Goal: Answer question/provide support

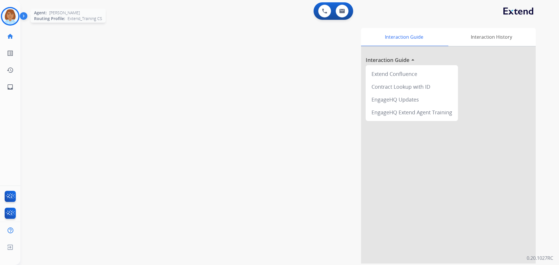
click at [10, 23] on img at bounding box center [10, 16] width 16 height 16
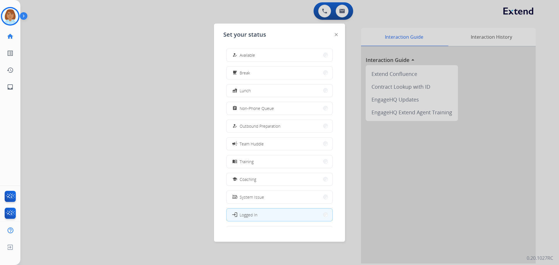
click at [288, 51] on button "how_to_reg Available" at bounding box center [279, 55] width 106 height 13
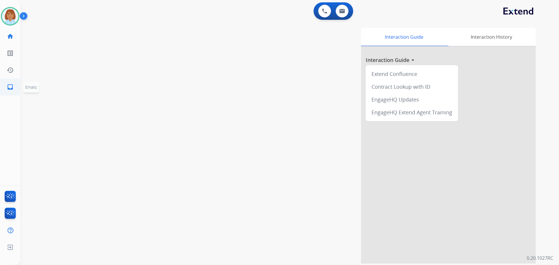
click at [7, 92] on link "inbox Emails" at bounding box center [10, 87] width 16 height 16
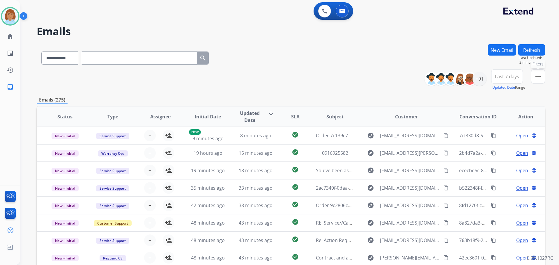
click at [539, 83] on div "menu Filters Type Claims Adjudication Customer Support Escalation Service Suppo…" at bounding box center [538, 80] width 14 height 21
click at [542, 78] on button "menu Filters" at bounding box center [538, 77] width 14 height 14
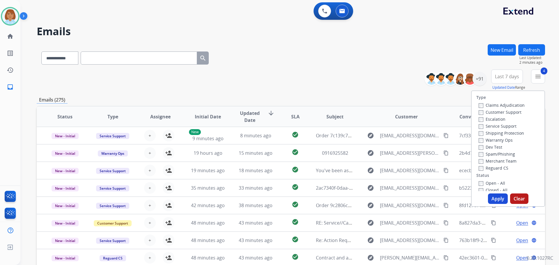
click at [480, 183] on label "Open - All" at bounding box center [491, 183] width 26 height 6
click at [495, 199] on button "Apply" at bounding box center [498, 199] width 20 height 10
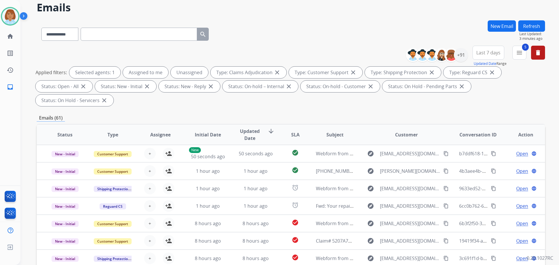
scroll to position [21, 0]
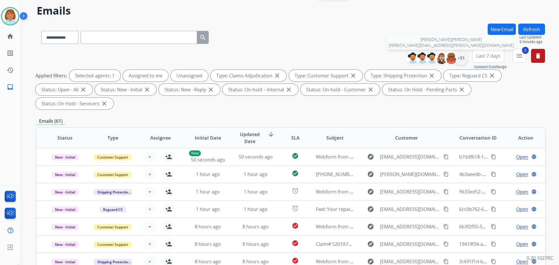
click at [457, 56] on div "[PERSON_NAME] [PERSON_NAME][EMAIL_ADDRESS][PERSON_NAME][DOMAIN_NAME] +91" at bounding box center [439, 58] width 58 height 14
click at [466, 58] on div "+91" at bounding box center [461, 58] width 14 height 14
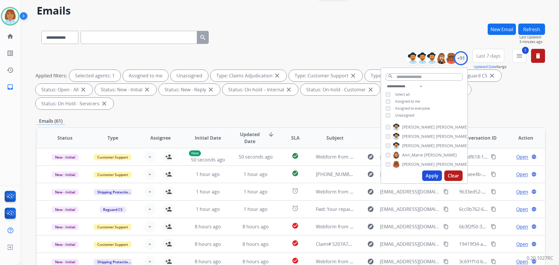
click at [409, 115] on span "Unassigned" at bounding box center [404, 115] width 19 height 5
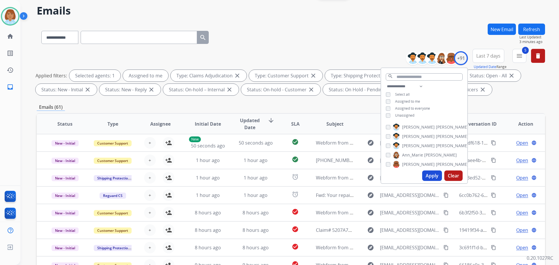
click at [427, 178] on button "Apply" at bounding box center [432, 176] width 20 height 10
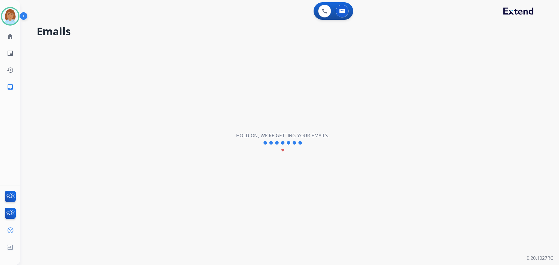
scroll to position [0, 0]
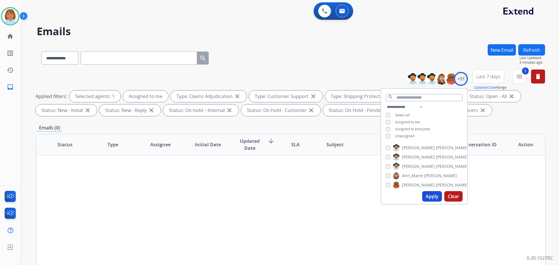
click at [400, 134] on span "Unassigned" at bounding box center [404, 136] width 19 height 5
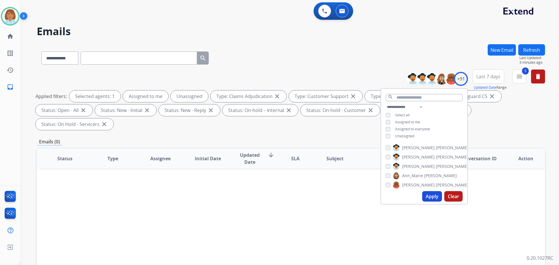
click at [434, 194] on button "Apply" at bounding box center [432, 196] width 20 height 10
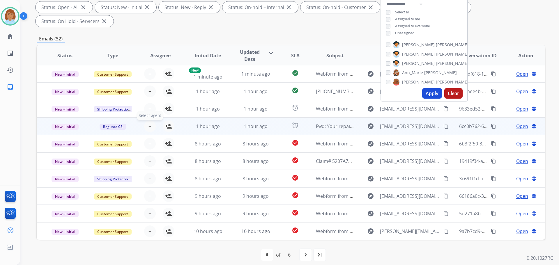
scroll to position [108, 0]
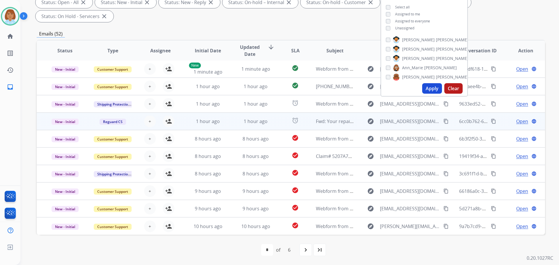
click at [228, 123] on td "1 hour ago" at bounding box center [251, 121] width 48 height 17
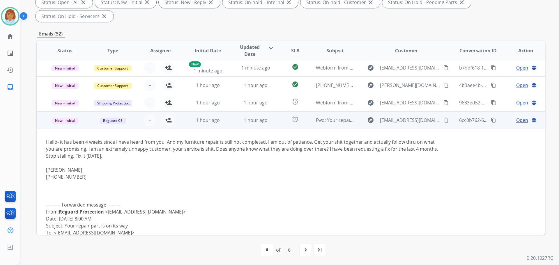
scroll to position [0, 0]
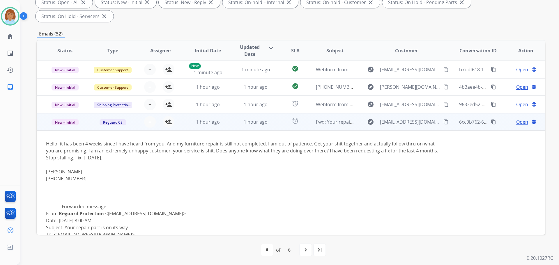
click at [275, 120] on td "alarm" at bounding box center [291, 121] width 32 height 17
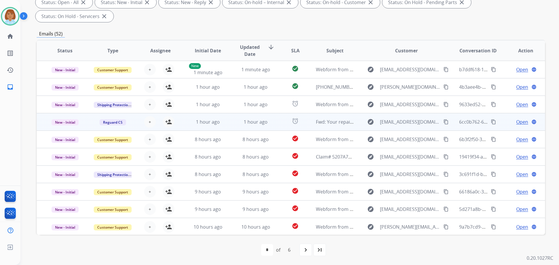
scroll to position [1, 0]
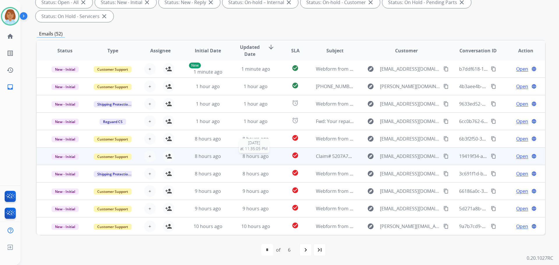
click at [237, 156] on div "8 hours ago" at bounding box center [256, 156] width 38 height 7
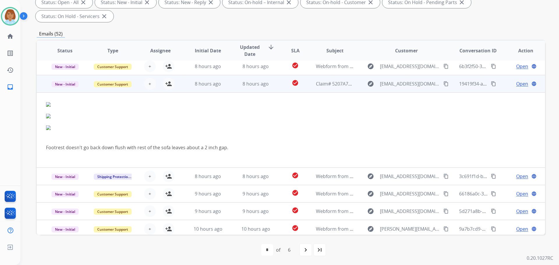
scroll to position [76, 0]
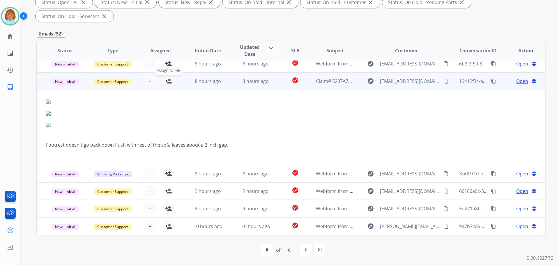
click at [169, 81] on mat-icon "person_add" at bounding box center [168, 81] width 7 height 7
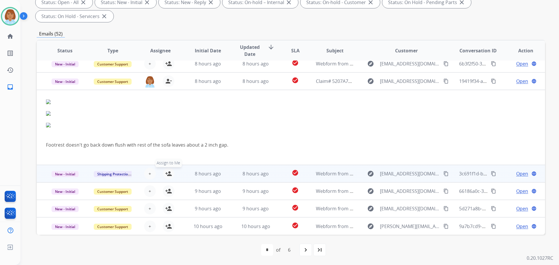
click at [168, 178] on button "person_add Assign to Me" at bounding box center [169, 174] width 12 height 12
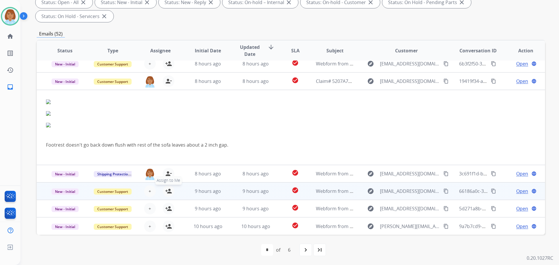
click at [169, 195] on button "person_add Assign to Me" at bounding box center [169, 191] width 12 height 12
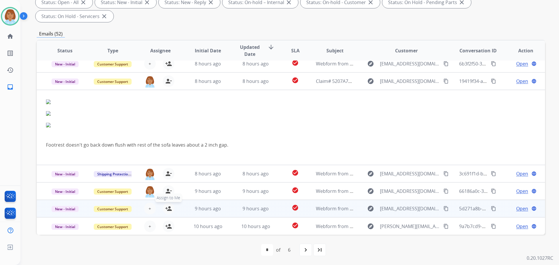
drag, startPoint x: 172, startPoint y: 211, endPoint x: 170, endPoint y: 219, distance: 7.6
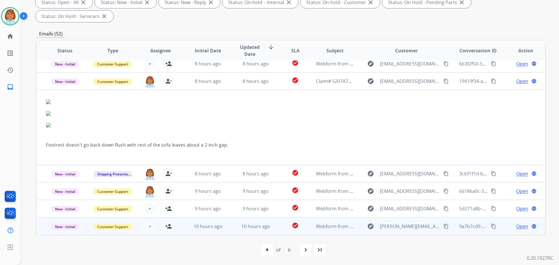
click at [172, 212] on button "person_add Assign to Me" at bounding box center [169, 209] width 12 height 12
click at [170, 230] on button "person_add Assign to Me" at bounding box center [169, 227] width 12 height 12
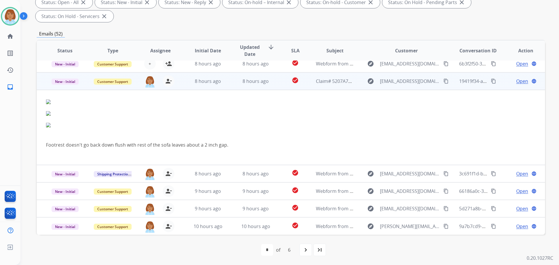
click at [519, 83] on span "Open" at bounding box center [522, 81] width 12 height 7
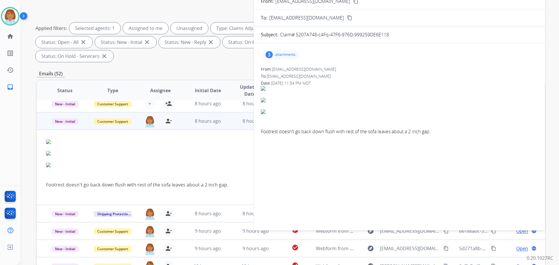
scroll to position [21, 0]
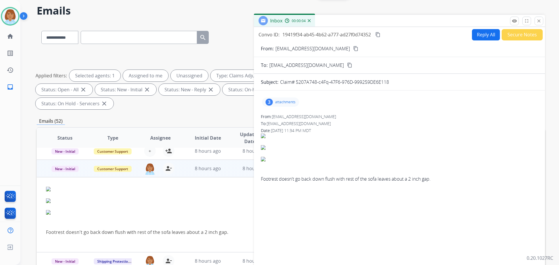
click at [352, 45] on button "content_copy" at bounding box center [355, 48] width 7 height 7
click at [281, 105] on div "3 attachments" at bounding box center [280, 101] width 37 height 9
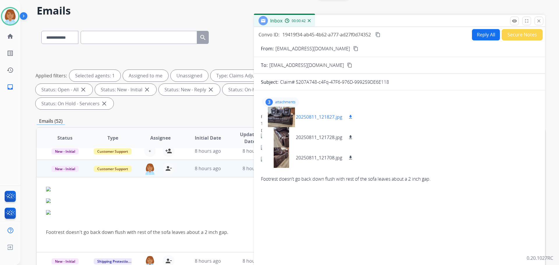
click at [351, 116] on mat-icon "download" at bounding box center [350, 116] width 5 height 5
click at [351, 135] on mat-icon "download" at bounding box center [350, 137] width 5 height 5
click at [350, 156] on mat-icon "download" at bounding box center [350, 157] width 5 height 5
click at [480, 32] on button "Reply All" at bounding box center [486, 34] width 28 height 11
select select "**********"
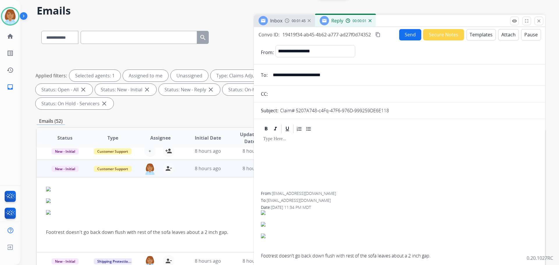
click at [480, 36] on button "Templates" at bounding box center [480, 34] width 29 height 11
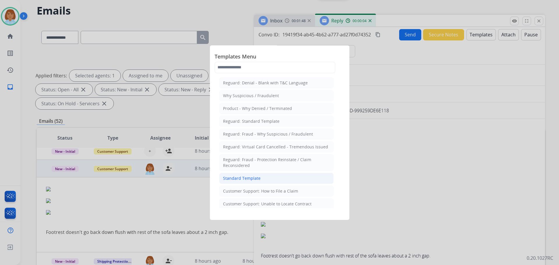
click at [266, 175] on li "Standard Template" at bounding box center [276, 178] width 114 height 11
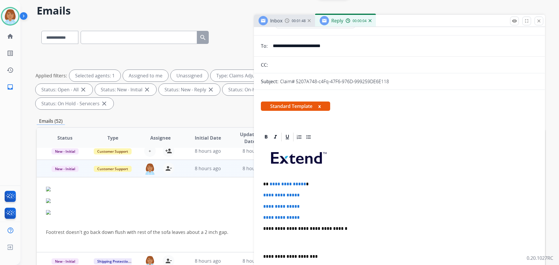
scroll to position [29, 0]
drag, startPoint x: 304, startPoint y: 219, endPoint x: 267, endPoint y: 184, distance: 50.2
click at [267, 184] on div "**********" at bounding box center [399, 242] width 277 height 200
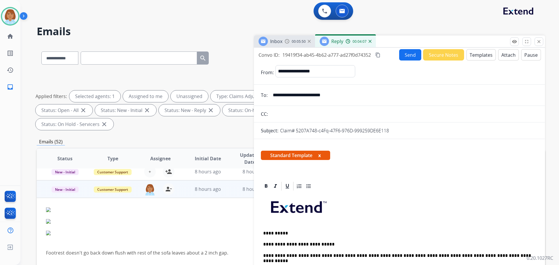
scroll to position [0, 0]
click at [404, 52] on button "Send" at bounding box center [410, 54] width 22 height 11
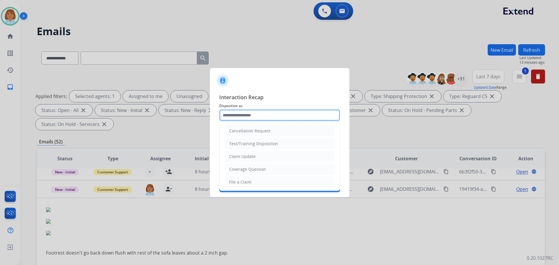
click at [238, 116] on input "text" at bounding box center [279, 115] width 121 height 12
click at [235, 154] on div "Claim Update" at bounding box center [242, 157] width 26 height 6
type input "**********"
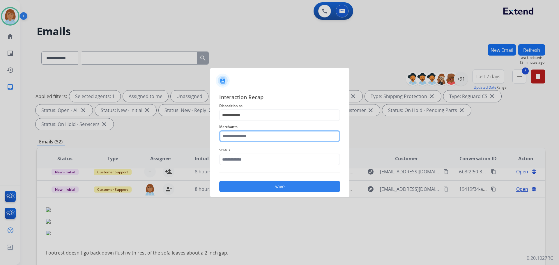
click at [249, 133] on input "text" at bounding box center [279, 136] width 121 height 12
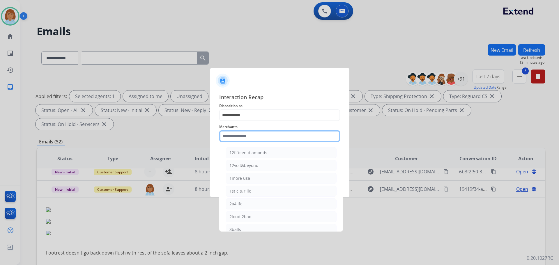
paste input "**********"
type input "**********"
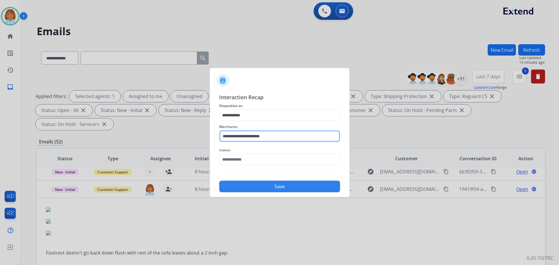
drag, startPoint x: 280, startPoint y: 135, endPoint x: 210, endPoint y: 138, distance: 70.8
click at [210, 138] on div "**********" at bounding box center [279, 142] width 139 height 109
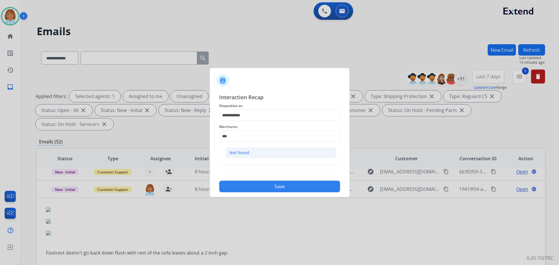
click at [241, 149] on li "Not found" at bounding box center [281, 152] width 111 height 11
type input "*********"
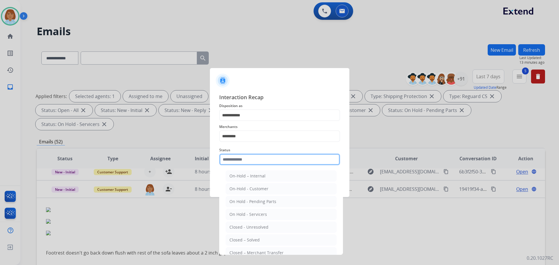
click at [251, 160] on input "text" at bounding box center [279, 160] width 121 height 12
click at [251, 239] on div "Closed – Solved" at bounding box center [244, 240] width 30 height 6
type input "**********"
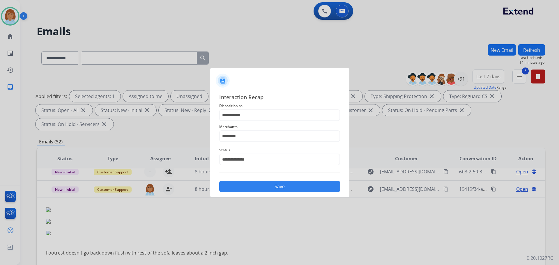
drag, startPoint x: 291, startPoint y: 185, endPoint x: 296, endPoint y: 189, distance: 6.6
click at [290, 185] on button "Save" at bounding box center [279, 187] width 121 height 12
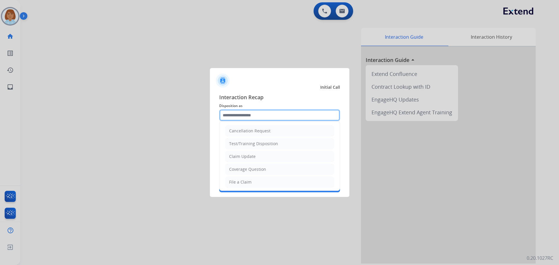
click at [252, 114] on input "text" at bounding box center [279, 115] width 121 height 12
click at [9, 19] on div at bounding box center [279, 132] width 559 height 265
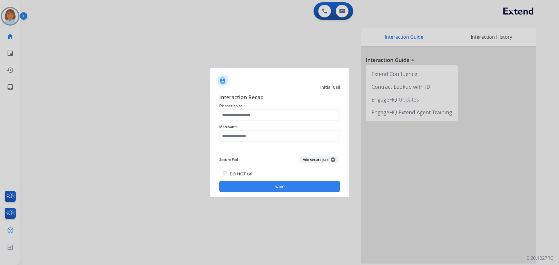
click at [290, 55] on div at bounding box center [279, 132] width 559 height 265
click at [272, 120] on input "text" at bounding box center [279, 115] width 121 height 12
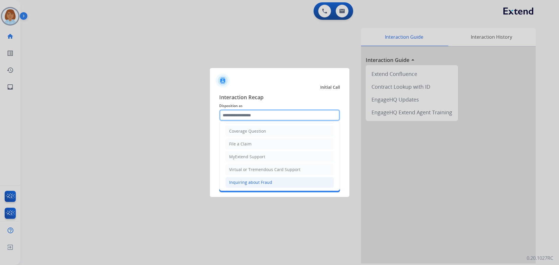
scroll to position [91, 0]
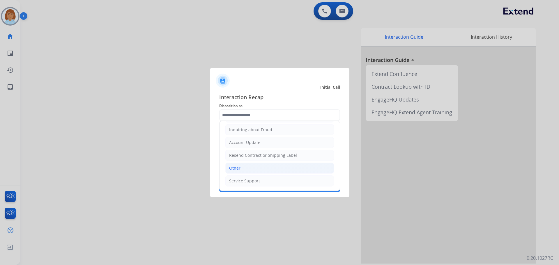
click at [254, 169] on li "Other" at bounding box center [279, 168] width 109 height 11
type input "*****"
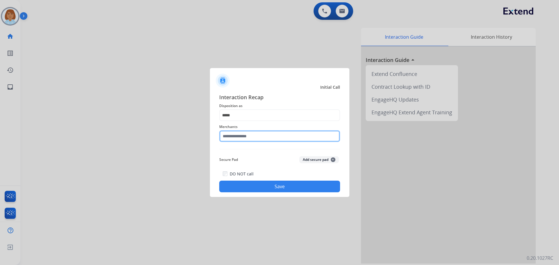
click at [254, 140] on input "text" at bounding box center [279, 136] width 121 height 12
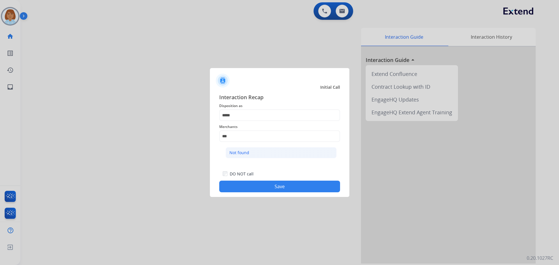
click at [248, 153] on div "Not found" at bounding box center [239, 153] width 20 height 6
type input "*********"
click at [263, 183] on button "Save" at bounding box center [279, 187] width 121 height 12
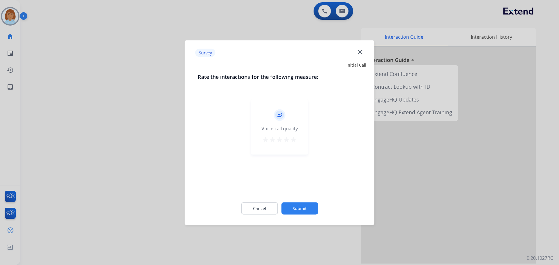
click at [361, 54] on mat-icon "close" at bounding box center [360, 52] width 8 height 8
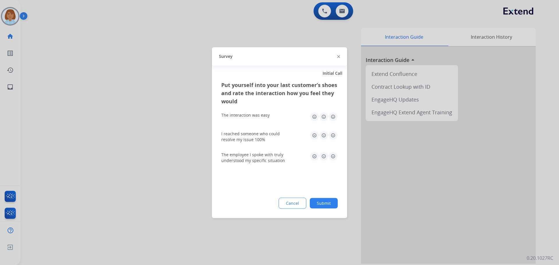
click at [339, 55] on div at bounding box center [338, 56] width 3 height 7
click at [337, 58] on div at bounding box center [338, 56] width 3 height 7
click at [338, 58] on img at bounding box center [338, 56] width 3 height 3
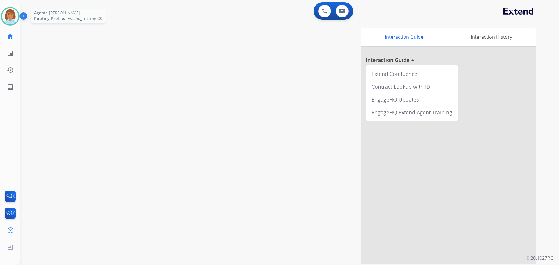
click at [9, 22] on img at bounding box center [10, 16] width 16 height 16
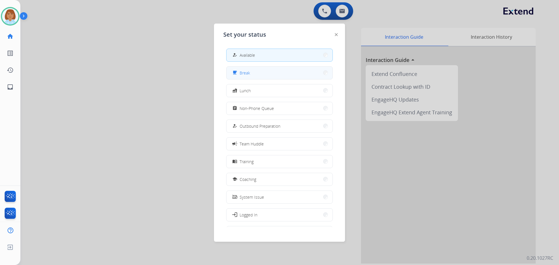
click at [242, 76] on div "free_breakfast Break" at bounding box center [240, 72] width 19 height 7
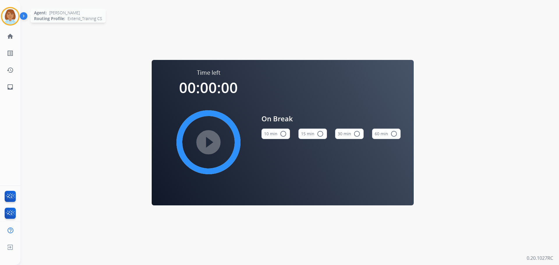
click at [13, 12] on img at bounding box center [10, 16] width 16 height 16
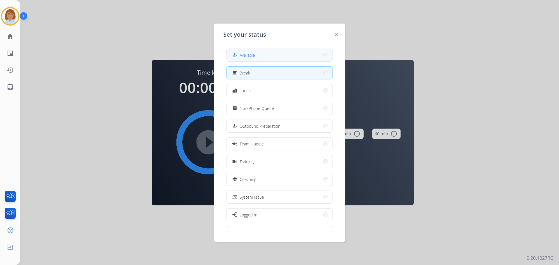
click at [269, 59] on button "how_to_reg Available" at bounding box center [279, 55] width 106 height 13
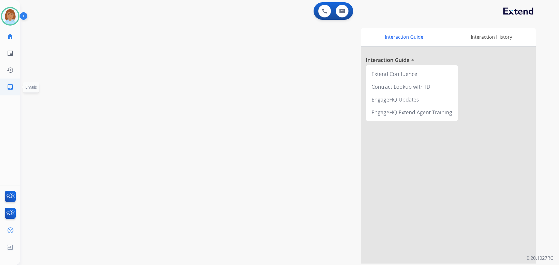
click at [12, 88] on mat-icon "inbox" at bounding box center [10, 87] width 7 height 7
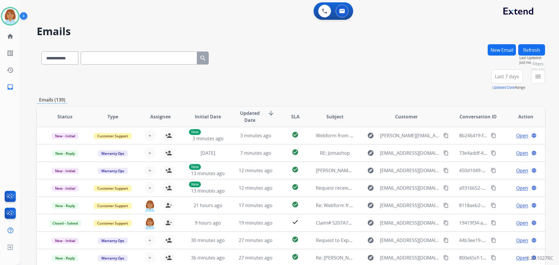
click at [536, 76] on mat-icon "menu" at bounding box center [537, 76] width 7 height 7
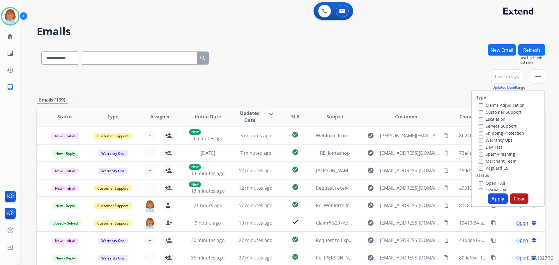
click at [488, 103] on label "Claims Adjudication" at bounding box center [501, 105] width 46 height 6
click at [480, 111] on label "Customer Support" at bounding box center [499, 112] width 43 height 6
click at [483, 133] on label "Shipping Protection" at bounding box center [500, 133] width 45 height 6
click at [479, 168] on label "Reguard CS" at bounding box center [493, 168] width 30 height 6
click at [500, 199] on button "Apply" at bounding box center [498, 199] width 20 height 10
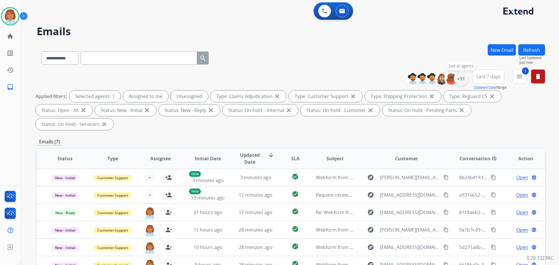
click at [464, 83] on div "+91" at bounding box center [461, 79] width 14 height 14
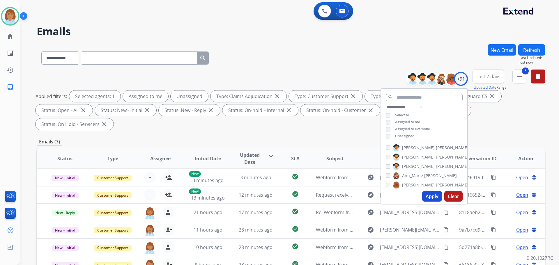
drag, startPoint x: 397, startPoint y: 135, endPoint x: 404, endPoint y: 155, distance: 21.2
click at [397, 135] on span "Unassigned" at bounding box center [404, 136] width 19 height 5
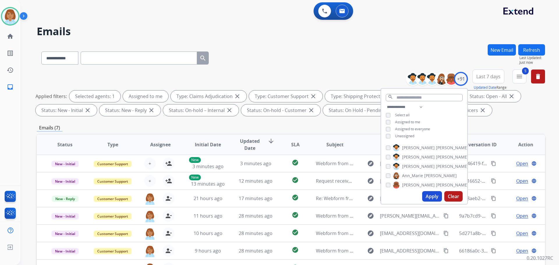
click at [427, 193] on button "Apply" at bounding box center [432, 196] width 20 height 10
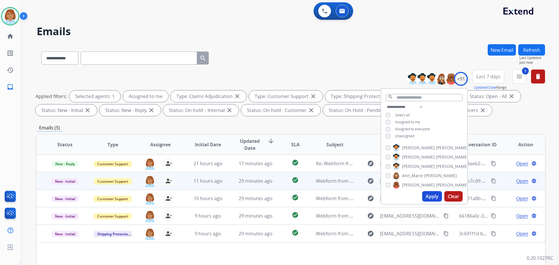
scroll to position [58, 0]
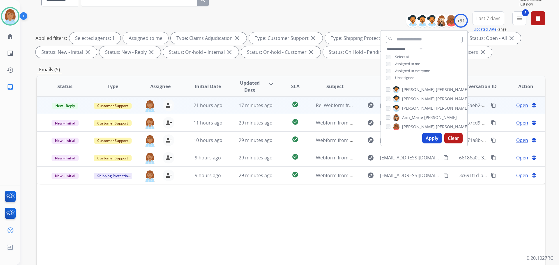
click at [278, 112] on td "check_circle" at bounding box center [291, 105] width 32 height 17
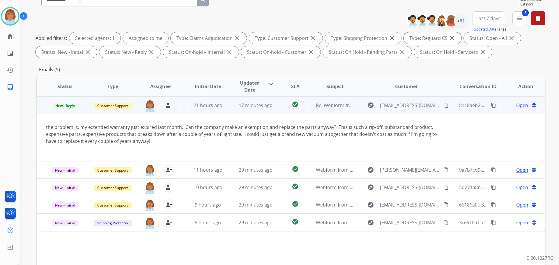
drag, startPoint x: 152, startPoint y: 140, endPoint x: 75, endPoint y: 134, distance: 76.5
click at [76, 134] on div "the problem is, my extended warranty just expired last month. Can the company m…" at bounding box center [243, 134] width 394 height 21
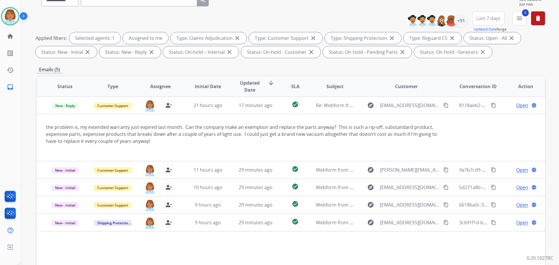
click at [524, 131] on table "Status Type Assignee Initial Date Updated Date arrow_downward SLA Subject Custo…" at bounding box center [291, 153] width 508 height 155
click at [182, 60] on div "**********" at bounding box center [291, 143] width 508 height 315
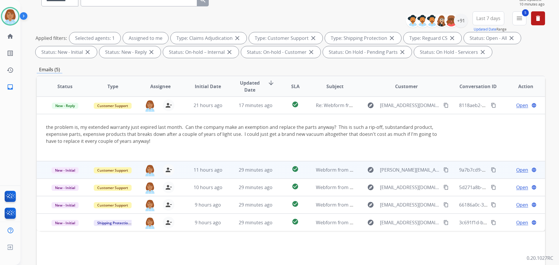
click at [251, 164] on td "29 minutes ago" at bounding box center [251, 169] width 48 height 17
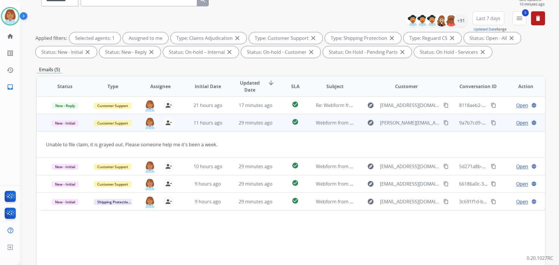
click at [521, 123] on span "Open" at bounding box center [522, 122] width 12 height 7
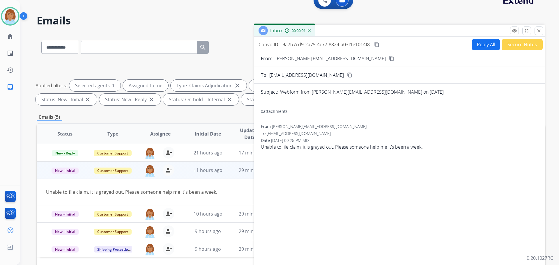
scroll to position [0, 0]
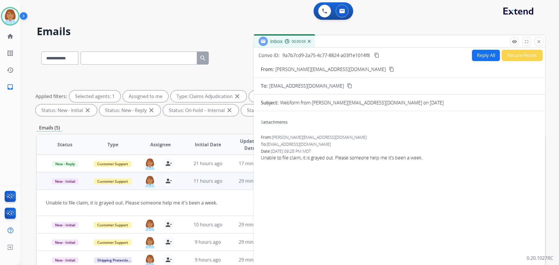
click at [389, 69] on mat-icon "content_copy" at bounding box center [391, 69] width 5 height 5
click at [480, 60] on button "Reply All" at bounding box center [486, 55] width 28 height 11
select select "**********"
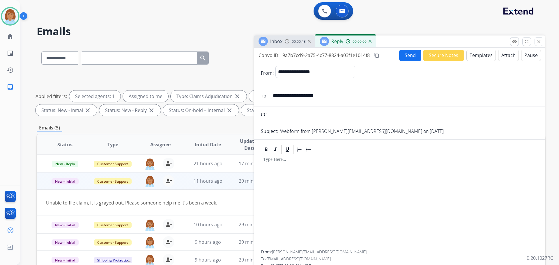
click at [466, 56] on button "Templates" at bounding box center [480, 55] width 29 height 11
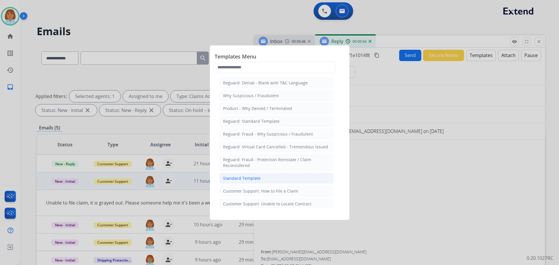
click at [261, 180] on li "Standard Template" at bounding box center [276, 178] width 114 height 11
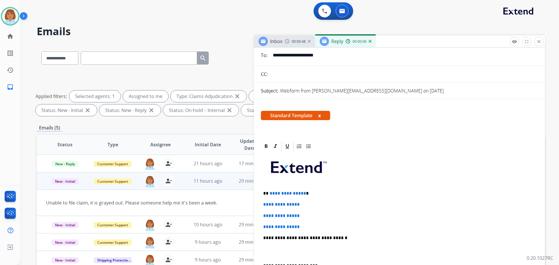
scroll to position [58, 0]
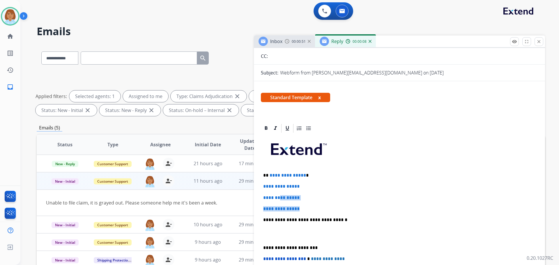
drag, startPoint x: 306, startPoint y: 206, endPoint x: 281, endPoint y: 188, distance: 30.1
click at [281, 188] on div "**********" at bounding box center [399, 234] width 277 height 200
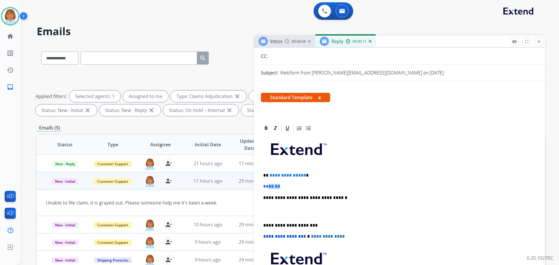
drag, startPoint x: 286, startPoint y: 185, endPoint x: 269, endPoint y: 178, distance: 18.9
click at [269, 184] on p "*******" at bounding box center [399, 186] width 272 height 5
click at [269, 178] on p "**********" at bounding box center [397, 175] width 268 height 5
drag, startPoint x: 283, startPoint y: 186, endPoint x: 269, endPoint y: 175, distance: 17.4
click at [269, 175] on div "**********" at bounding box center [399, 223] width 277 height 178
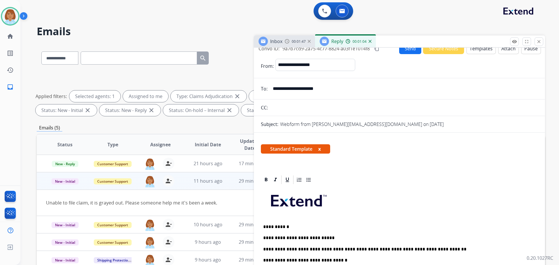
scroll to position [0, 0]
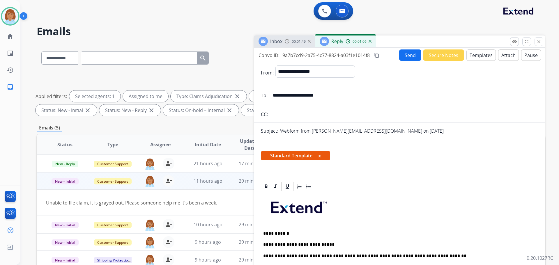
click at [380, 58] on button "content_copy" at bounding box center [376, 55] width 7 height 7
click at [409, 57] on button "Send" at bounding box center [410, 54] width 22 height 11
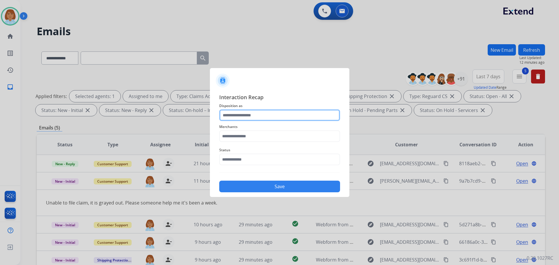
click at [275, 111] on input "text" at bounding box center [279, 115] width 121 height 12
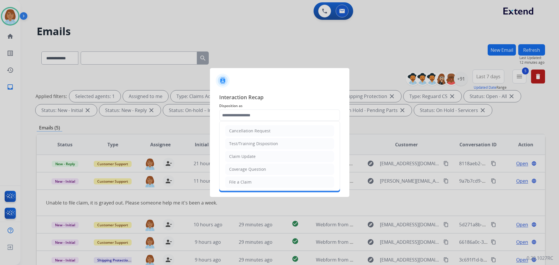
click at [249, 177] on li "File a Claim" at bounding box center [279, 182] width 109 height 11
type input "**********"
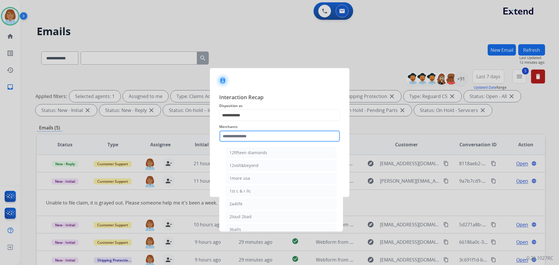
drag, startPoint x: 239, startPoint y: 133, endPoint x: 240, endPoint y: 129, distance: 4.1
click at [239, 133] on input "text" at bounding box center [279, 136] width 121 height 12
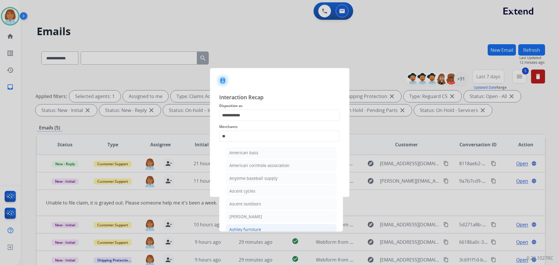
click at [242, 227] on div "Ashley furniture" at bounding box center [245, 230] width 32 height 6
type input "**********"
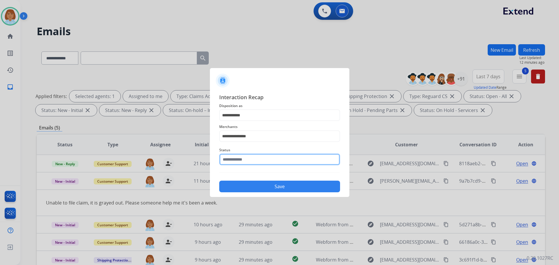
click at [283, 154] on input "text" at bounding box center [279, 160] width 121 height 12
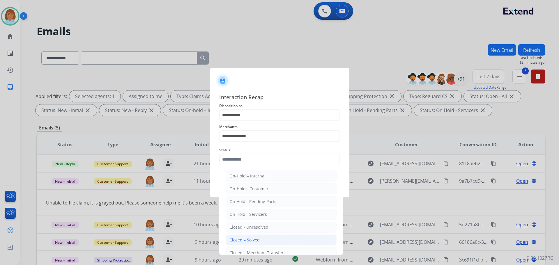
click at [254, 240] on div "Closed – Solved" at bounding box center [244, 240] width 30 height 6
type input "**********"
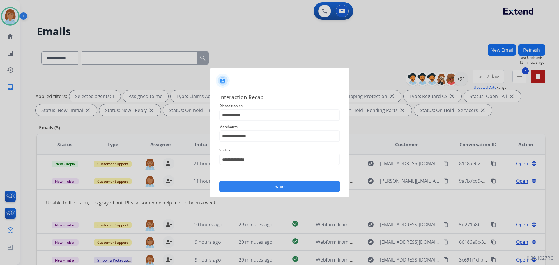
click at [299, 190] on button "Save" at bounding box center [279, 187] width 121 height 12
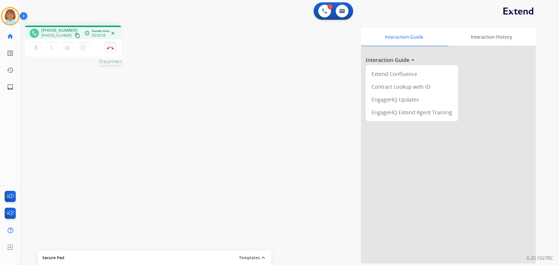
click at [111, 52] on button "Disconnect" at bounding box center [110, 48] width 12 height 12
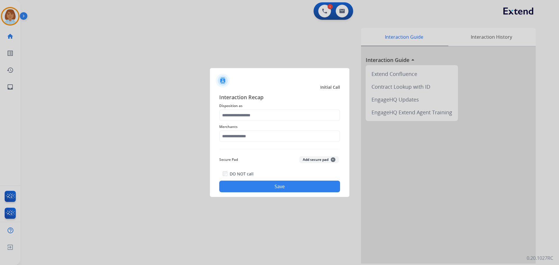
click at [251, 122] on div "Merchants" at bounding box center [279, 132] width 121 height 23
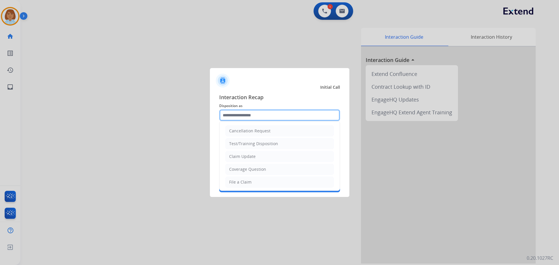
click at [250, 118] on input "text" at bounding box center [279, 115] width 121 height 12
click at [239, 182] on div "File a Claim" at bounding box center [240, 182] width 22 height 6
type input "**********"
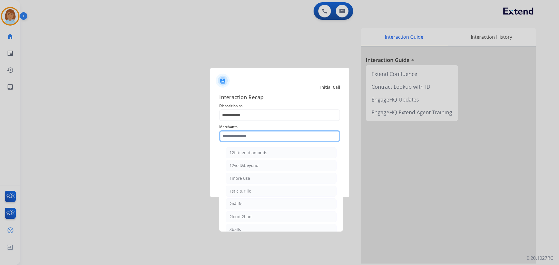
click at [239, 134] on input "text" at bounding box center [279, 136] width 121 height 12
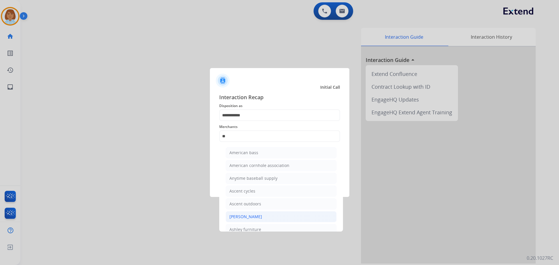
click at [241, 219] on div "[PERSON_NAME]" at bounding box center [245, 217] width 33 height 6
type input "**********"
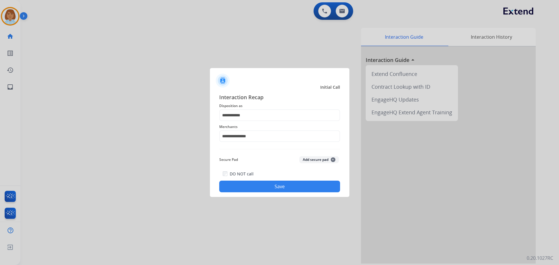
click at [274, 188] on button "Save" at bounding box center [279, 187] width 121 height 12
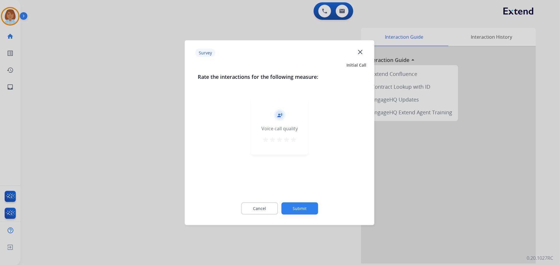
click at [287, 206] on button "Submit" at bounding box center [299, 208] width 37 height 12
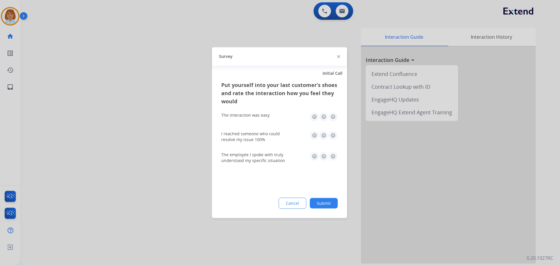
click at [333, 204] on button "Submit" at bounding box center [324, 203] width 28 height 10
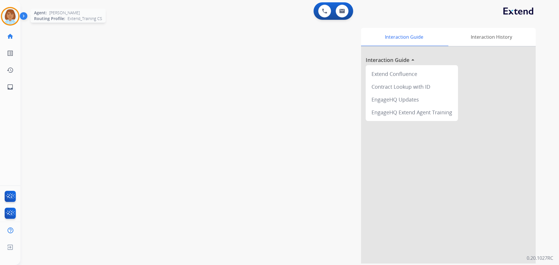
click at [12, 24] on img at bounding box center [10, 16] width 16 height 16
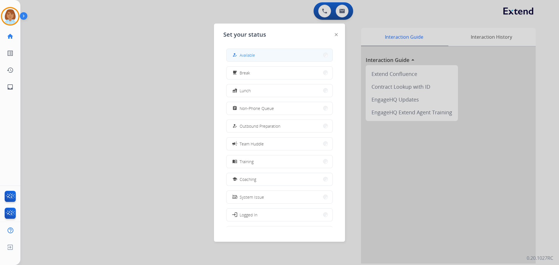
click at [276, 54] on button "how_to_reg Available" at bounding box center [279, 55] width 106 height 13
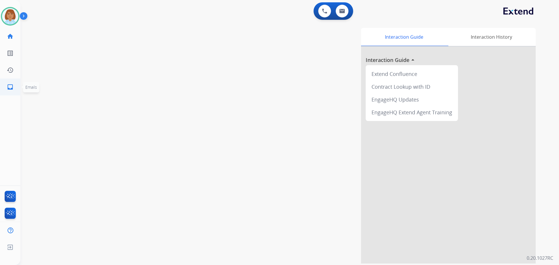
click at [10, 89] on mat-icon "inbox" at bounding box center [10, 87] width 7 height 7
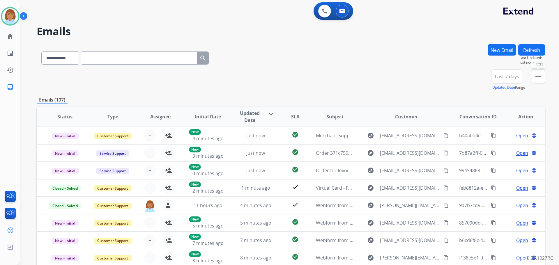
click at [536, 78] on mat-icon "menu" at bounding box center [537, 76] width 7 height 7
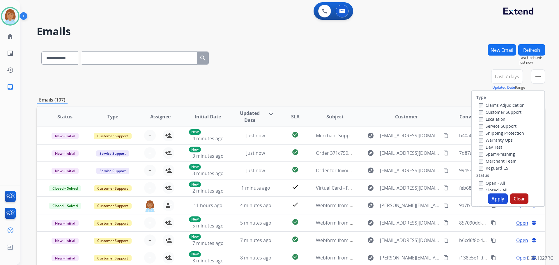
click at [492, 104] on label "Claims Adjudication" at bounding box center [501, 105] width 46 height 6
click at [481, 111] on label "Customer Support" at bounding box center [499, 112] width 43 height 6
click at [479, 166] on label "Reguard CS" at bounding box center [493, 168] width 30 height 6
click at [481, 185] on label "Open - All" at bounding box center [491, 183] width 26 height 6
click at [498, 199] on button "Apply" at bounding box center [498, 199] width 20 height 10
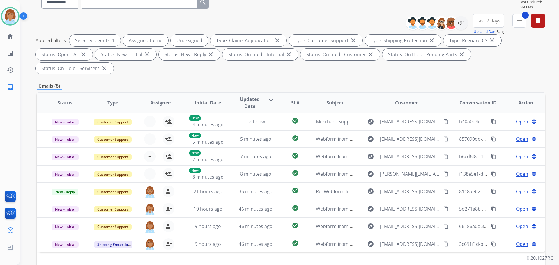
scroll to position [58, 0]
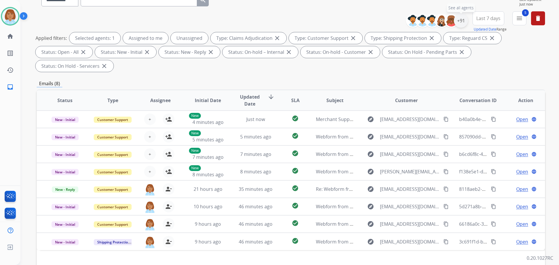
click at [462, 22] on div "+91" at bounding box center [461, 21] width 14 height 14
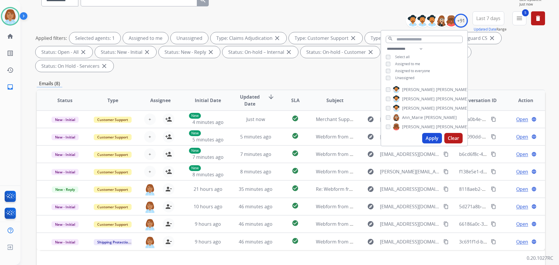
click at [384, 77] on div "**********" at bounding box center [424, 63] width 86 height 37
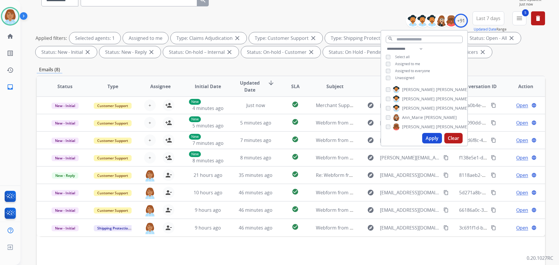
click at [430, 139] on button "Apply" at bounding box center [432, 138] width 20 height 10
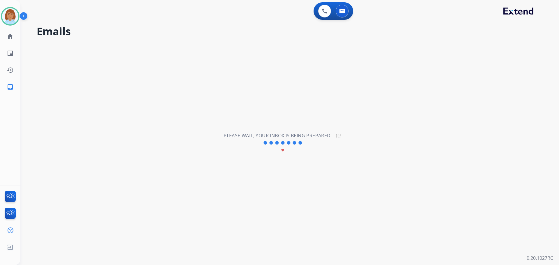
scroll to position [0, 0]
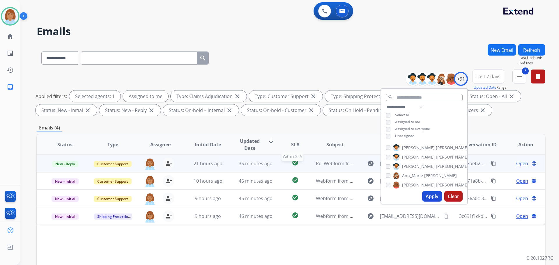
click at [282, 168] on td "check_circle Within SLA" at bounding box center [291, 163] width 32 height 17
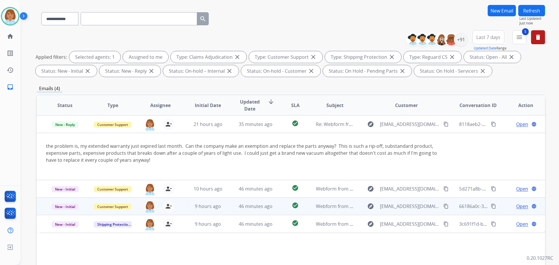
scroll to position [87, 0]
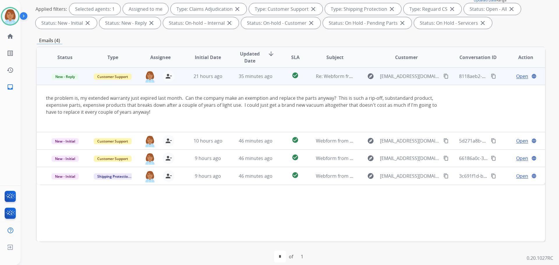
click at [443, 76] on mat-icon "content_copy" at bounding box center [445, 76] width 5 height 5
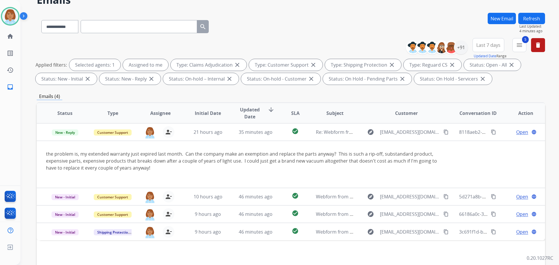
scroll to position [0, 0]
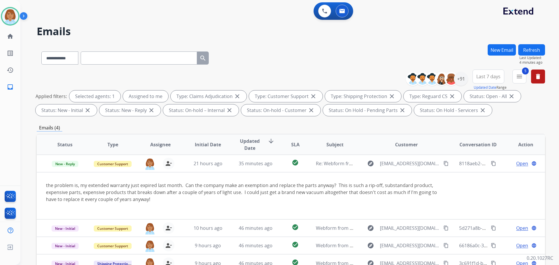
paste input "**********"
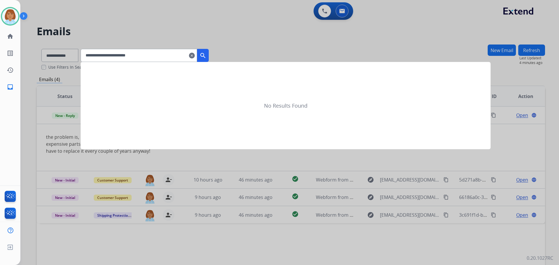
type input "**********"
click at [209, 52] on button "search" at bounding box center [203, 55] width 12 height 13
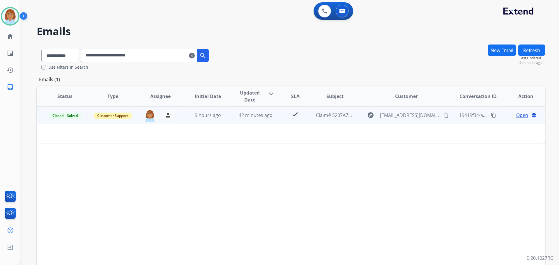
click at [229, 122] on td "42 minutes ago" at bounding box center [251, 115] width 48 height 17
click at [521, 116] on span "Open" at bounding box center [522, 115] width 12 height 7
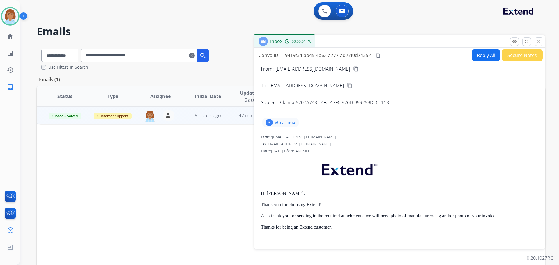
click at [287, 121] on p "attachments" at bounding box center [285, 122] width 20 height 5
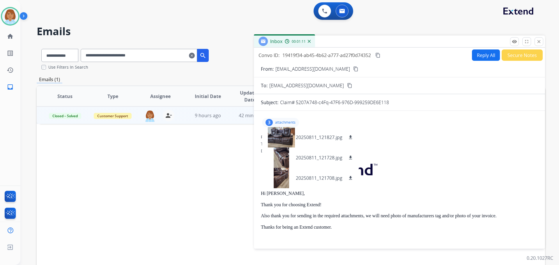
click at [380, 54] on mat-icon "content_copy" at bounding box center [377, 55] width 5 height 5
click at [537, 44] on button "close Close" at bounding box center [538, 41] width 9 height 9
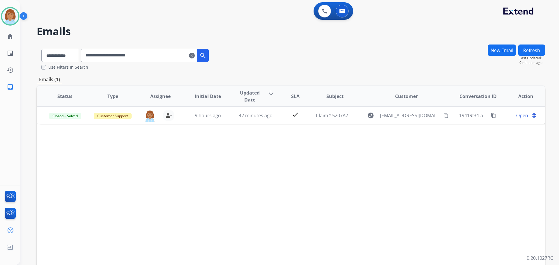
click at [195, 52] on mat-icon "clear" at bounding box center [192, 55] width 6 height 7
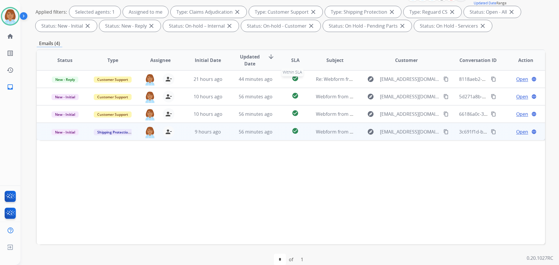
scroll to position [87, 0]
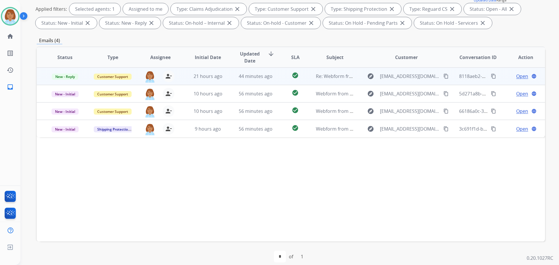
click at [224, 80] on td "21 hours ago" at bounding box center [204, 76] width 48 height 17
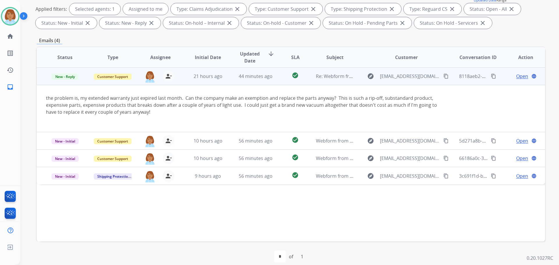
click at [517, 77] on span "Open" at bounding box center [522, 76] width 12 height 7
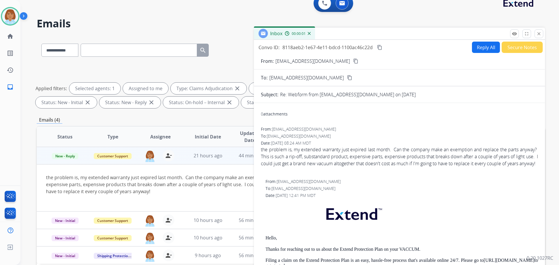
scroll to position [0, 0]
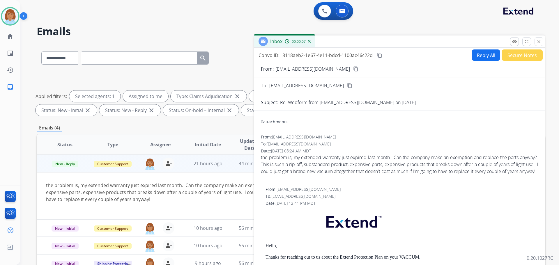
click at [353, 69] on mat-icon "content_copy" at bounding box center [355, 68] width 5 height 5
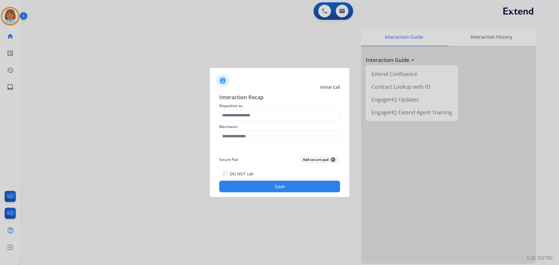
click at [269, 105] on span "Disposition as" at bounding box center [279, 105] width 121 height 7
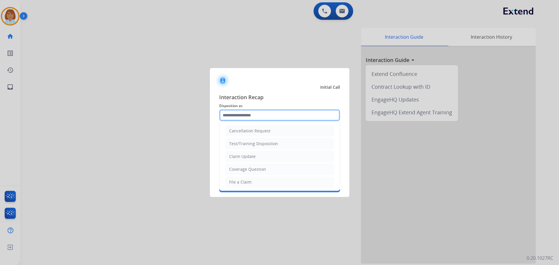
click at [263, 113] on input "text" at bounding box center [279, 115] width 121 height 12
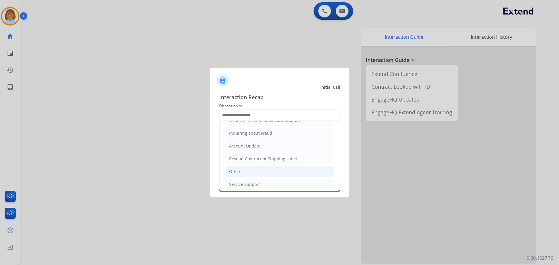
click at [246, 169] on li "Other" at bounding box center [279, 171] width 109 height 11
type input "*****"
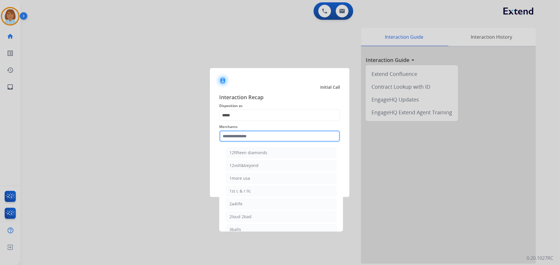
click at [251, 137] on input "text" at bounding box center [279, 136] width 121 height 12
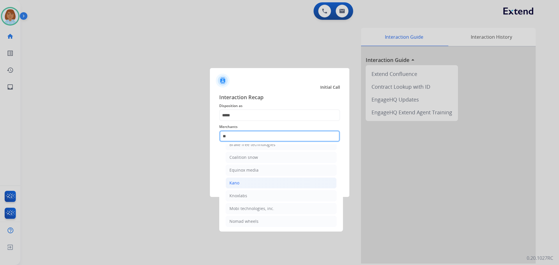
scroll to position [48, 0]
click at [256, 137] on input "**" at bounding box center [279, 136] width 121 height 12
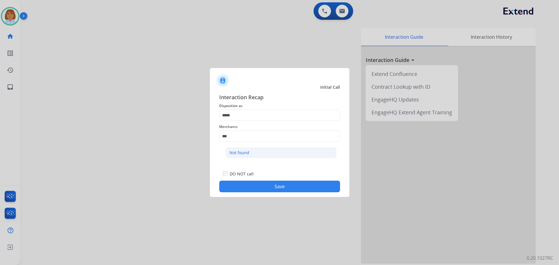
click at [252, 153] on li "Not found" at bounding box center [281, 152] width 111 height 11
type input "*********"
click at [273, 184] on button "Save" at bounding box center [279, 187] width 121 height 12
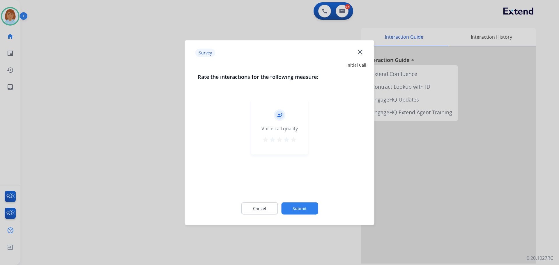
drag, startPoint x: 313, startPoint y: 218, endPoint x: 310, endPoint y: 213, distance: 5.3
click at [311, 216] on div "Cancel Submit" at bounding box center [280, 208] width 164 height 26
click at [310, 213] on button "Submit" at bounding box center [299, 208] width 37 height 12
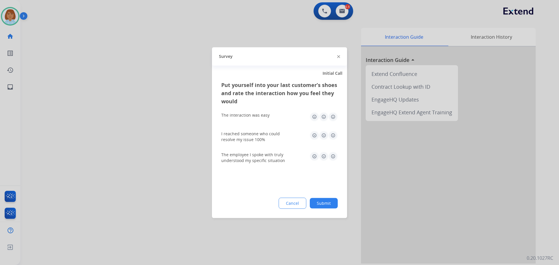
click at [328, 202] on button "Submit" at bounding box center [324, 203] width 28 height 10
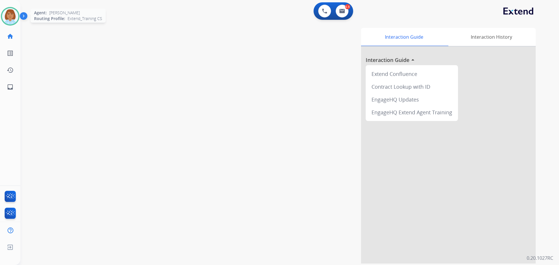
click at [12, 12] on img at bounding box center [10, 16] width 16 height 16
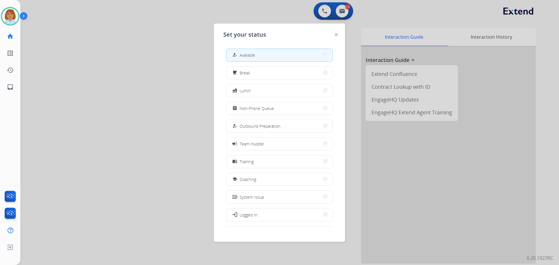
drag, startPoint x: 55, startPoint y: 68, endPoint x: 33, endPoint y: 79, distance: 24.9
click at [53, 70] on div at bounding box center [279, 132] width 559 height 265
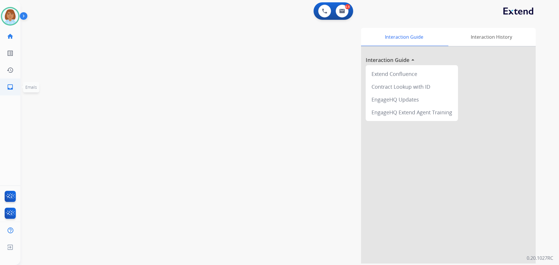
click at [15, 88] on link "inbox Emails" at bounding box center [10, 87] width 16 height 16
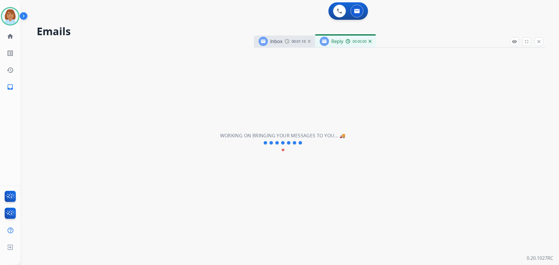
select select "**********"
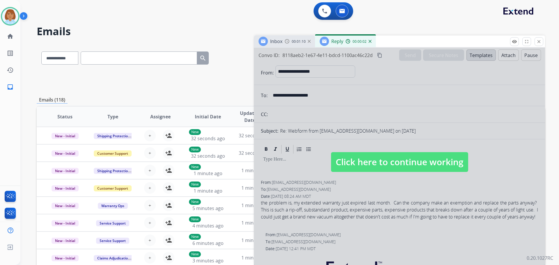
click at [396, 152] on div at bounding box center [399, 156] width 291 height 217
select select
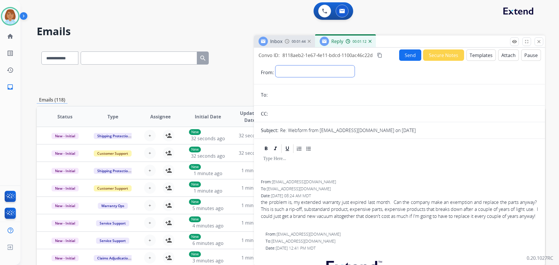
click at [311, 67] on select "**********" at bounding box center [314, 71] width 79 height 12
select select "**********"
click at [275, 65] on select "**********" at bounding box center [314, 71] width 79 height 12
paste input "**********"
type input "**********"
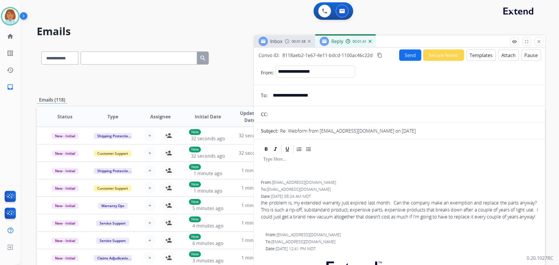
click at [483, 55] on button "Templates" at bounding box center [480, 54] width 29 height 11
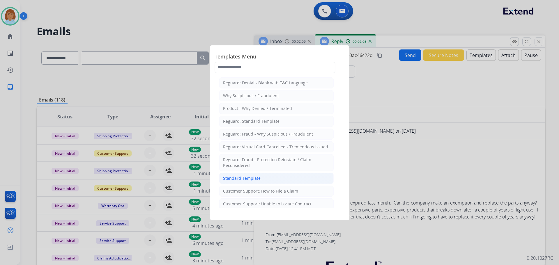
click at [247, 174] on li "Standard Template" at bounding box center [276, 178] width 114 height 11
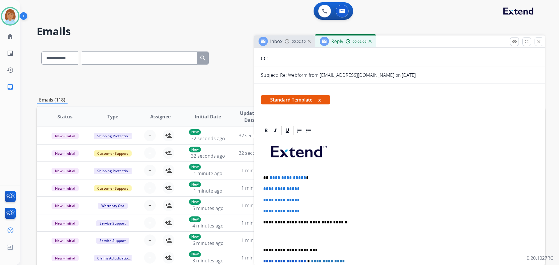
scroll to position [58, 0]
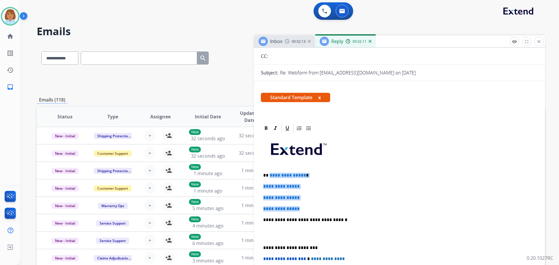
drag, startPoint x: 302, startPoint y: 209, endPoint x: 269, endPoint y: 176, distance: 46.5
click at [269, 176] on div "**********" at bounding box center [399, 234] width 277 height 200
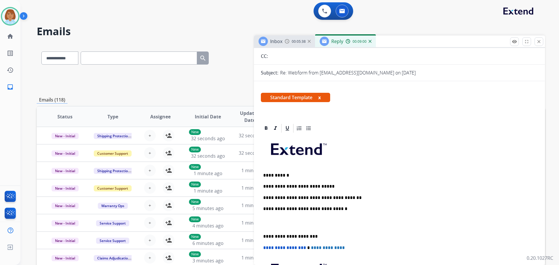
click at [294, 197] on p "**********" at bounding box center [397, 197] width 268 height 5
click at [352, 196] on p "**********" at bounding box center [397, 197] width 268 height 5
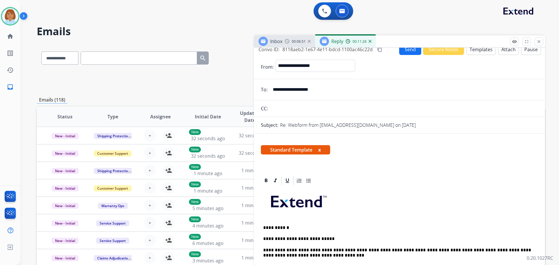
scroll to position [0, 0]
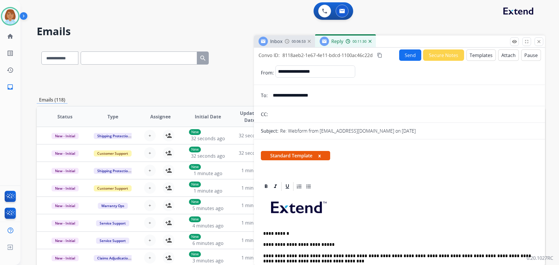
click at [381, 54] on mat-icon "content_copy" at bounding box center [379, 55] width 5 height 5
click at [405, 57] on button "Send" at bounding box center [410, 54] width 22 height 11
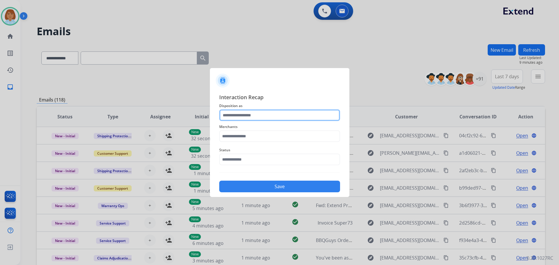
click at [260, 120] on input "text" at bounding box center [279, 115] width 121 height 12
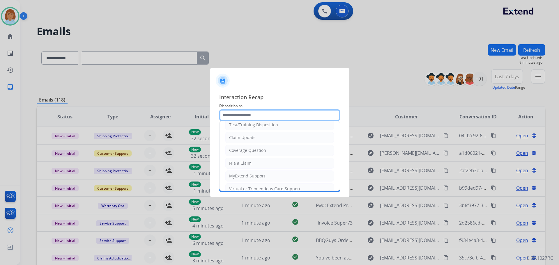
scroll to position [29, 0]
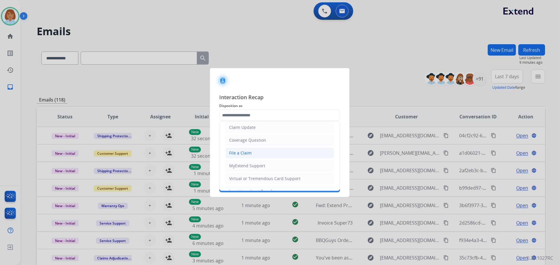
click at [262, 152] on li "File a Claim" at bounding box center [279, 153] width 109 height 11
type input "**********"
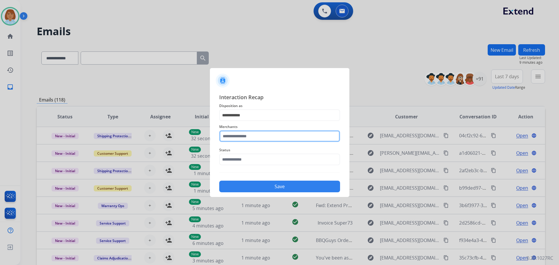
click at [250, 133] on input "text" at bounding box center [279, 136] width 121 height 12
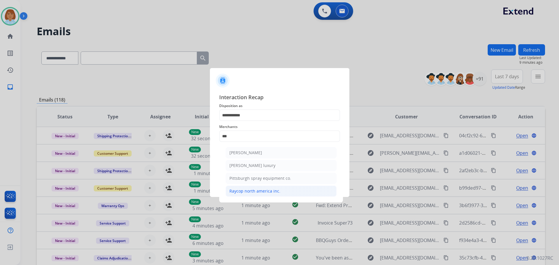
click at [297, 188] on li "Raycop north america inc." at bounding box center [281, 191] width 111 height 11
type input "**********"
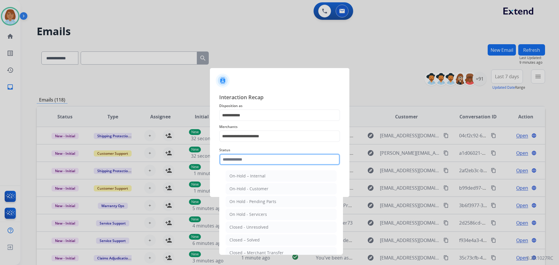
click at [240, 157] on input "text" at bounding box center [279, 160] width 121 height 12
click at [250, 242] on div "Closed – Solved" at bounding box center [244, 240] width 30 height 6
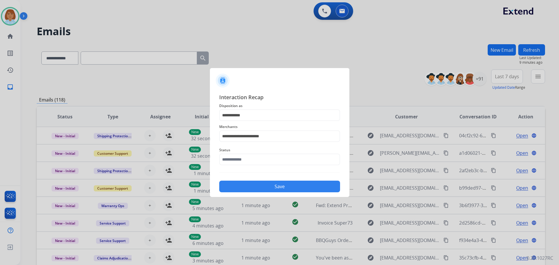
type input "**********"
click at [278, 185] on button "Save" at bounding box center [279, 187] width 121 height 12
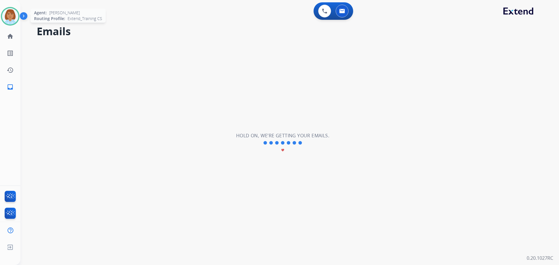
click at [11, 23] on img at bounding box center [10, 16] width 16 height 16
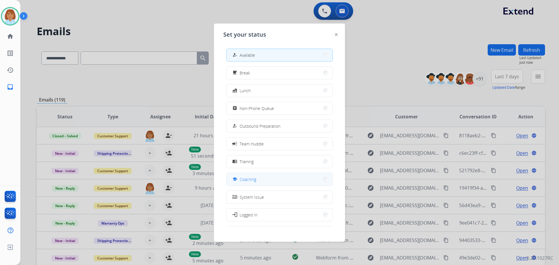
click at [262, 182] on button "school Coaching" at bounding box center [279, 179] width 106 height 13
